Goal: Information Seeking & Learning: Learn about a topic

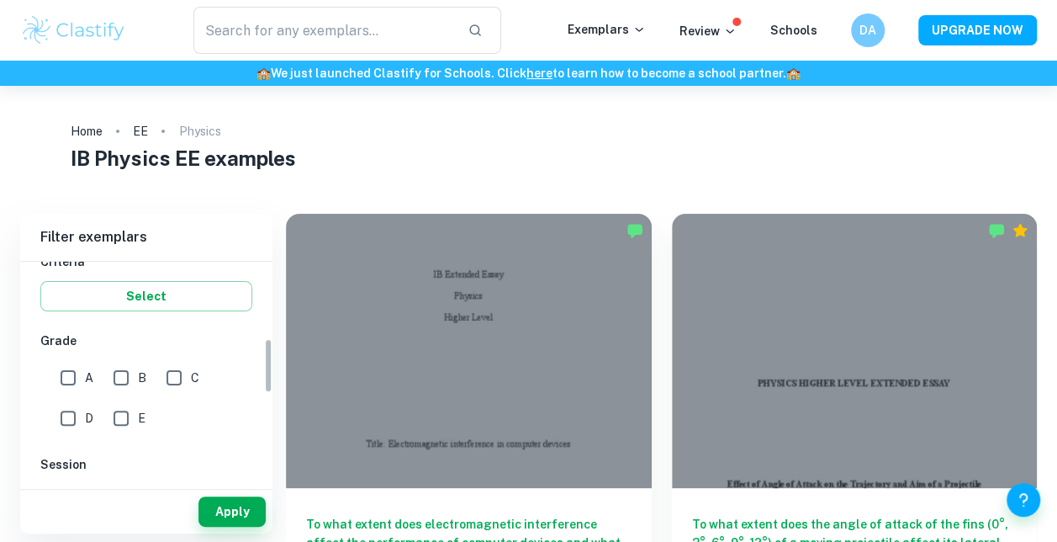
scroll to position [313, 0]
click at [71, 373] on input "A" at bounding box center [68, 370] width 34 height 34
checkbox input "true"
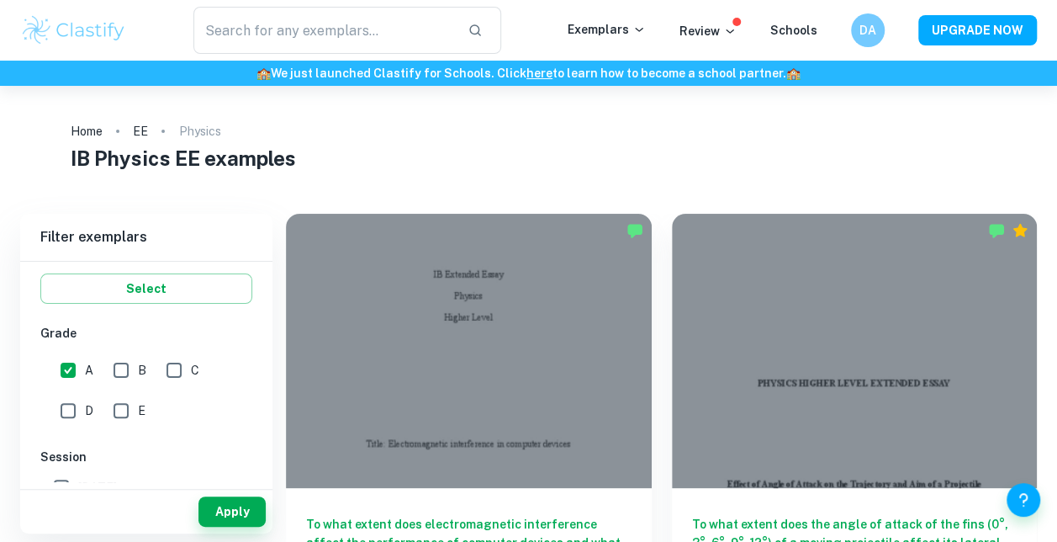
click at [239, 505] on button "Apply" at bounding box center [231, 511] width 67 height 30
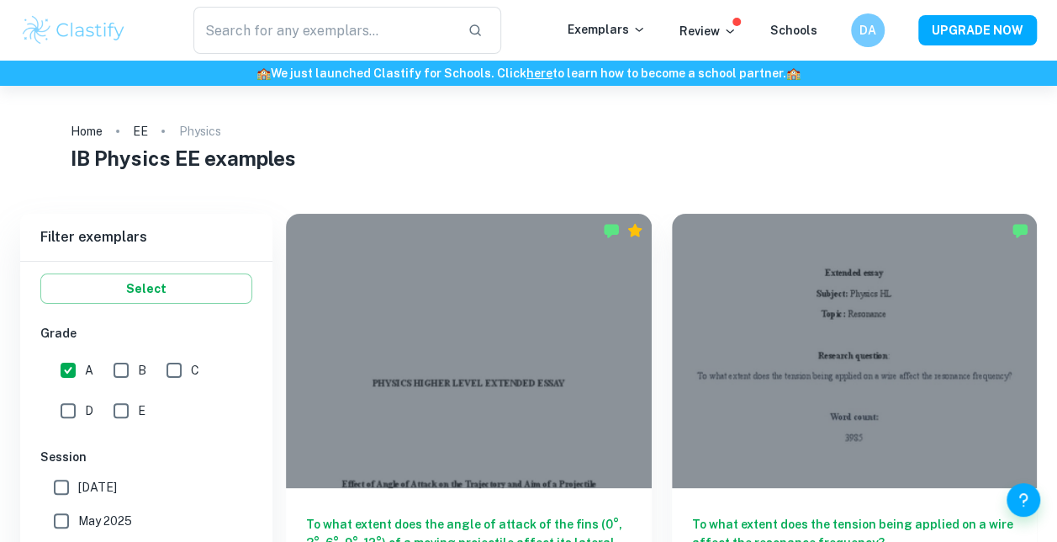
scroll to position [124, 0]
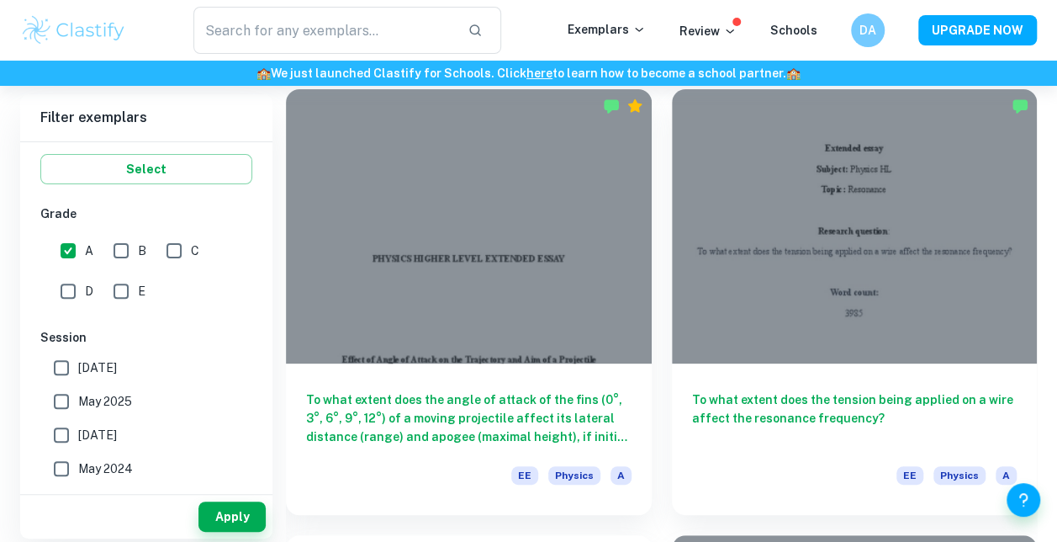
click at [1028, 198] on div at bounding box center [855, 226] width 366 height 274
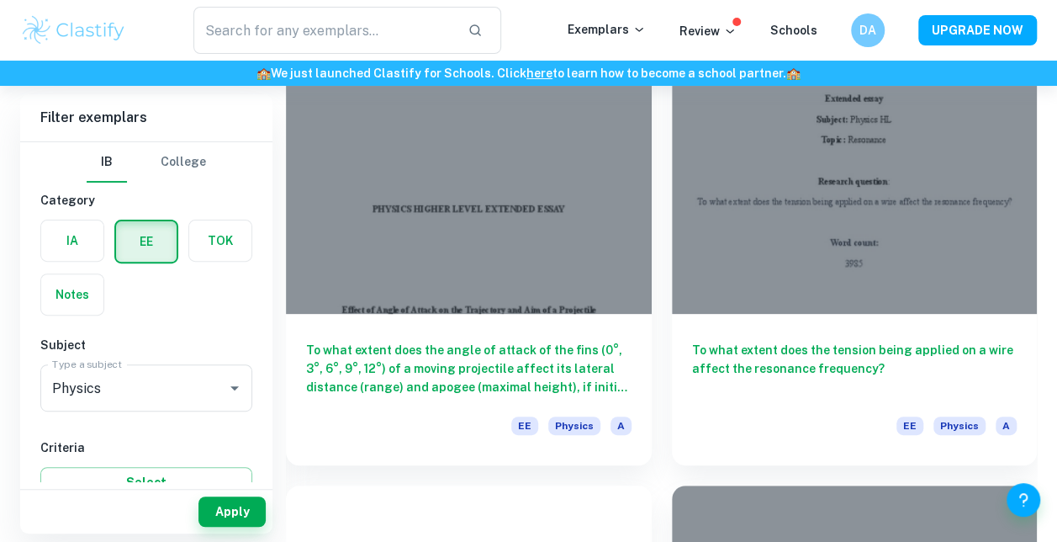
scroll to position [163, 0]
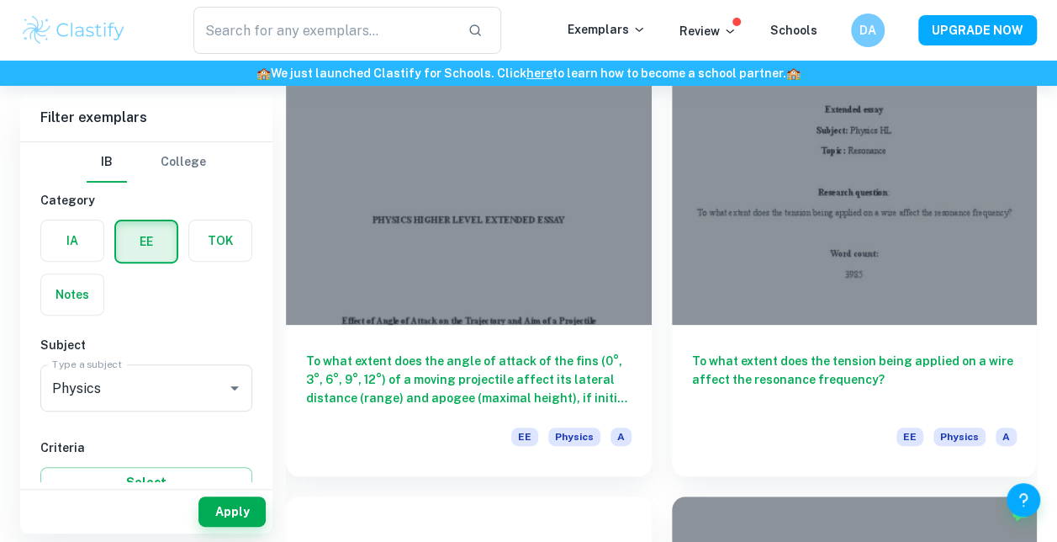
click at [970, 363] on h6 "To what extent does the tension being applied on a wire affect the resonance fr…" at bounding box center [854, 378] width 325 height 55
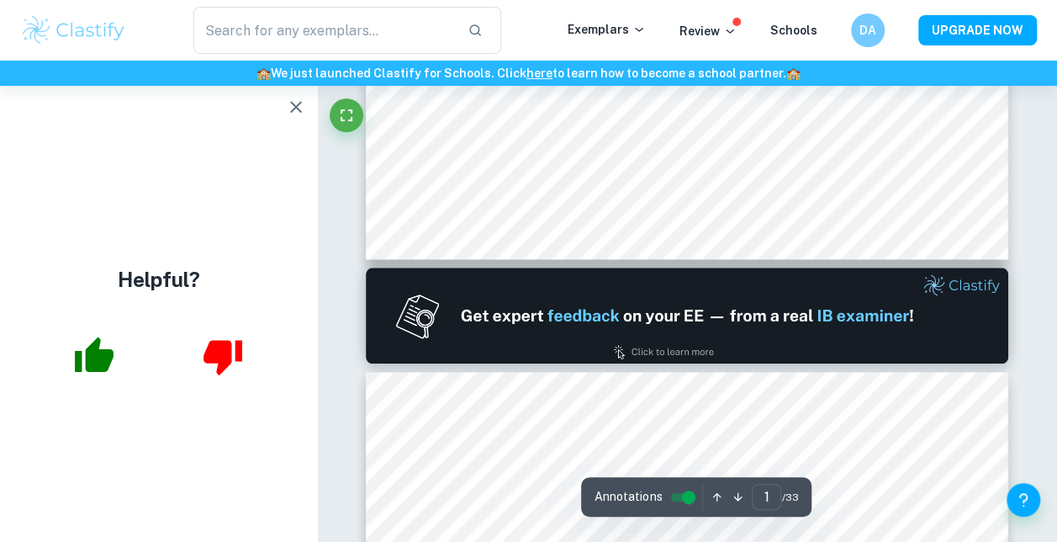
scroll to position [635, 0]
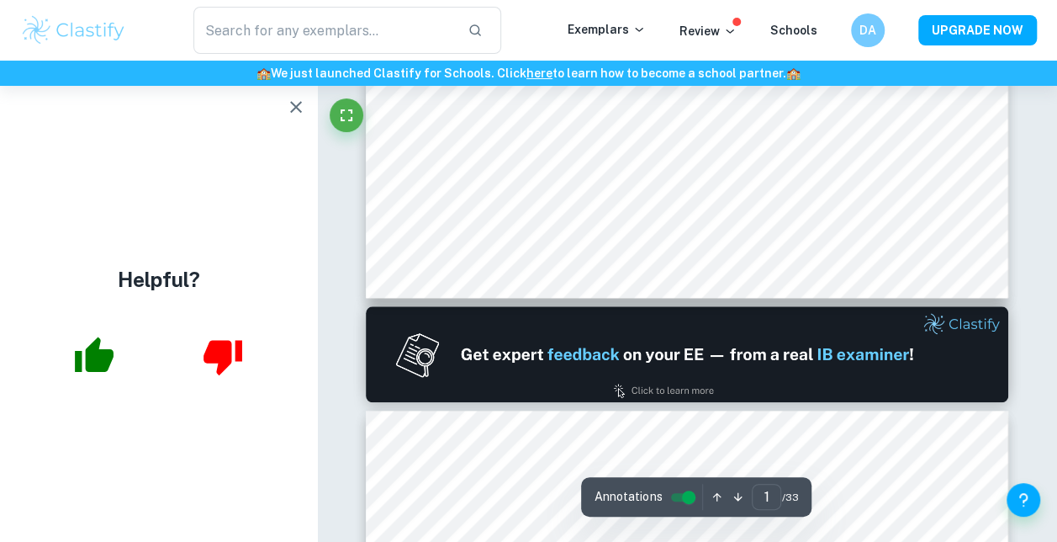
click at [296, 110] on icon "button" at bounding box center [296, 107] width 20 height 20
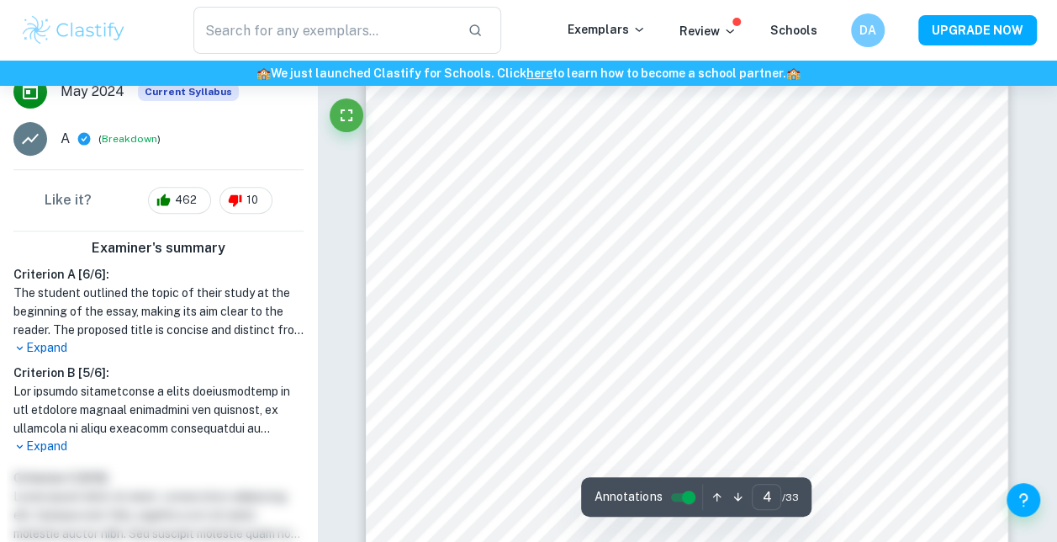
scroll to position [2834, 0]
type input "4"
